Goal: Task Accomplishment & Management: Manage account settings

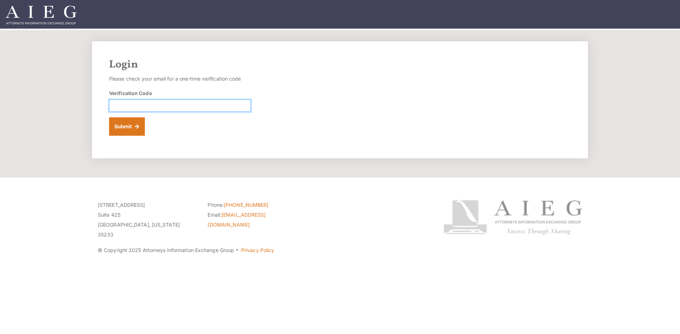
click at [201, 107] on input "Verification Code" at bounding box center [180, 106] width 142 height 12
paste input "968184"
type input "968184"
click at [109, 117] on button "Submit" at bounding box center [127, 126] width 36 height 18
click at [163, 102] on input "Verification Code" at bounding box center [180, 106] width 142 height 12
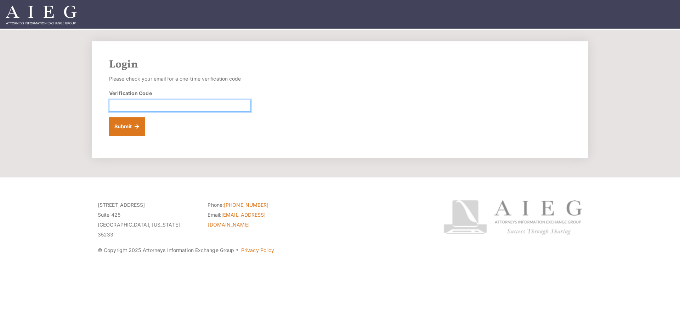
paste input "809910"
type input "809910"
click at [109, 117] on button "Submit" at bounding box center [127, 126] width 36 height 18
